Goal: Navigation & Orientation: Find specific page/section

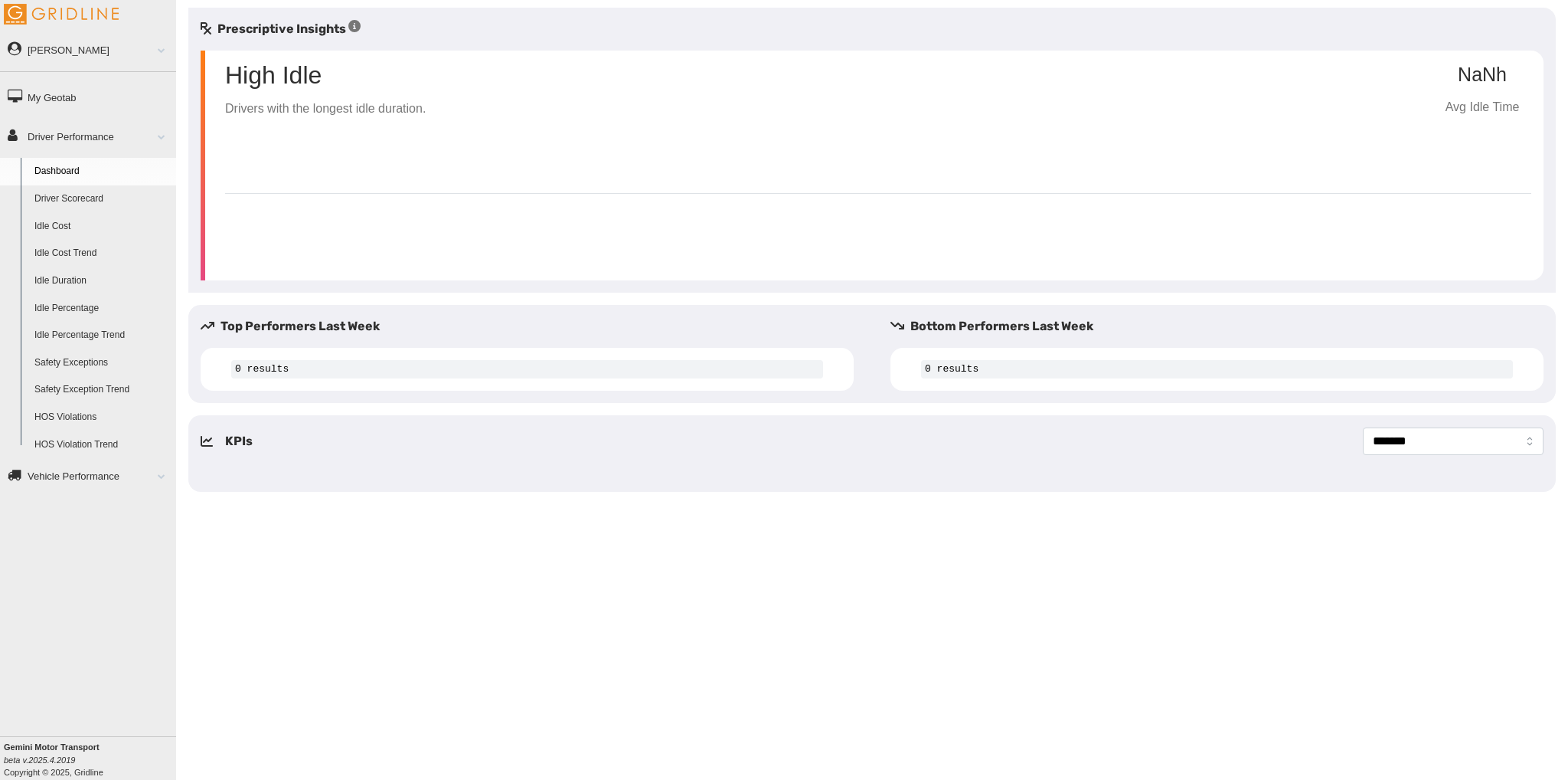
click at [122, 462] on link "Vehicle Performance" at bounding box center [88, 475] width 176 height 35
click at [104, 139] on link "Driver Performance" at bounding box center [88, 136] width 176 height 35
click at [107, 190] on link "Driver Scorecard" at bounding box center [101, 199] width 148 height 28
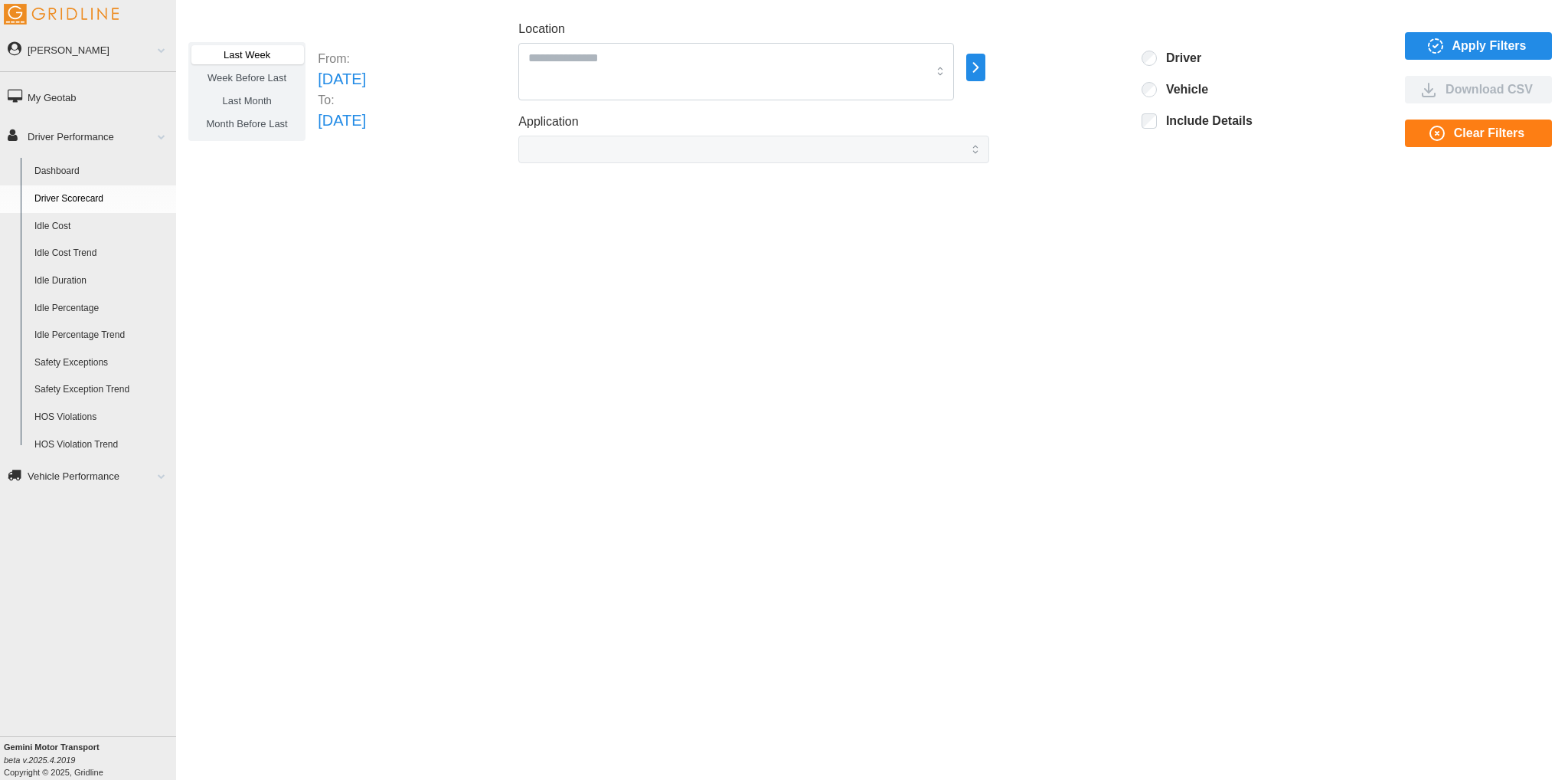
click at [83, 180] on link "Dashboard" at bounding box center [101, 172] width 148 height 28
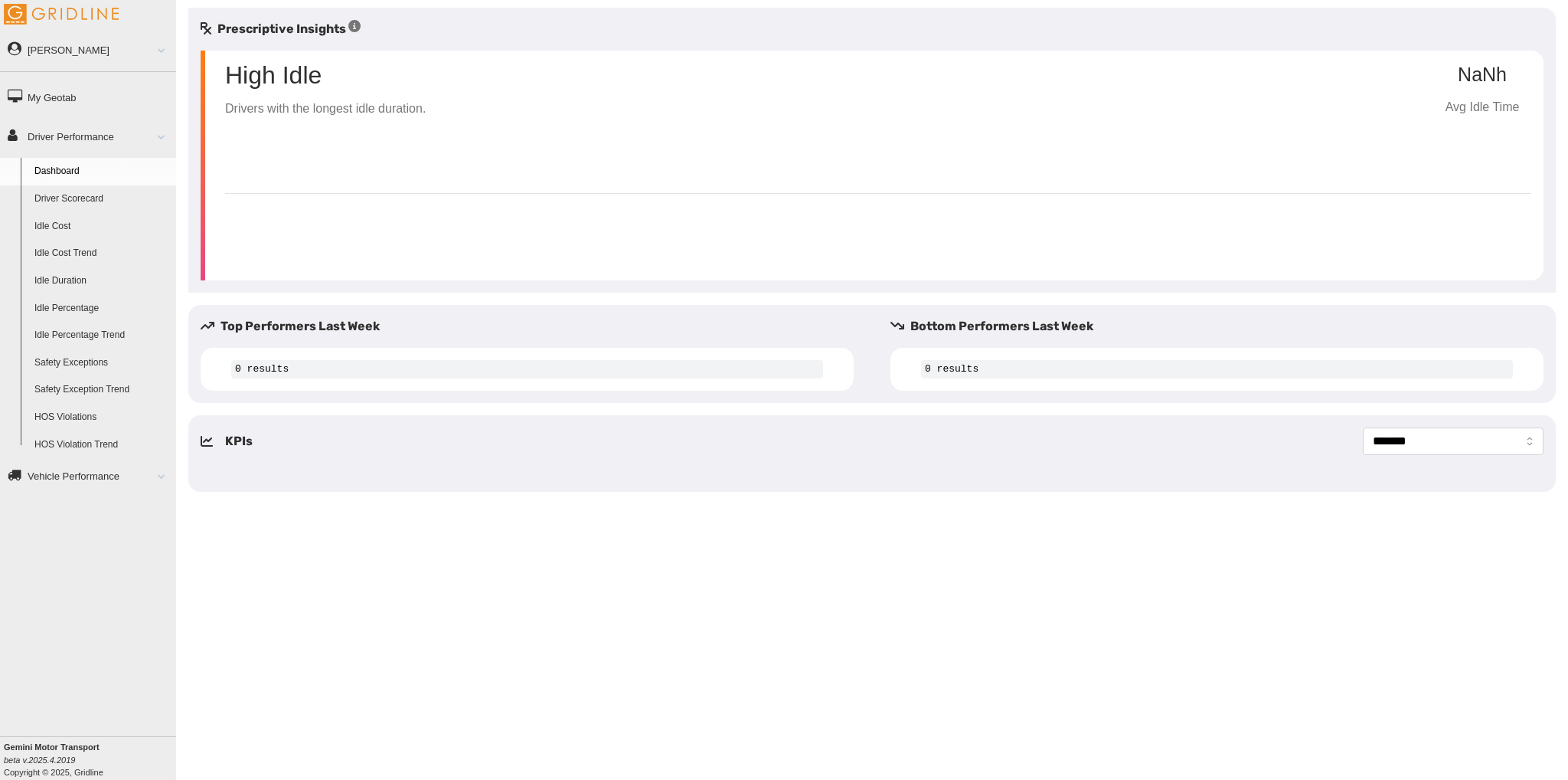
click at [134, 467] on link "Vehicle Performance" at bounding box center [88, 475] width 176 height 35
